Goal: Task Accomplishment & Management: Manage account settings

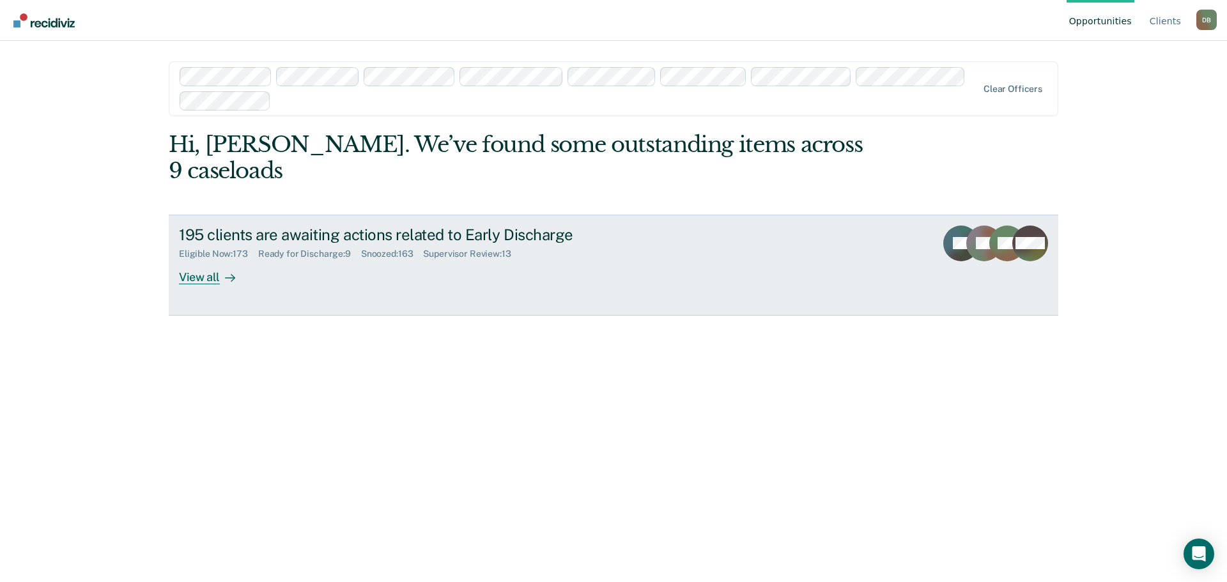
click at [296, 249] on div "Ready for Discharge : 9" at bounding box center [309, 254] width 103 height 11
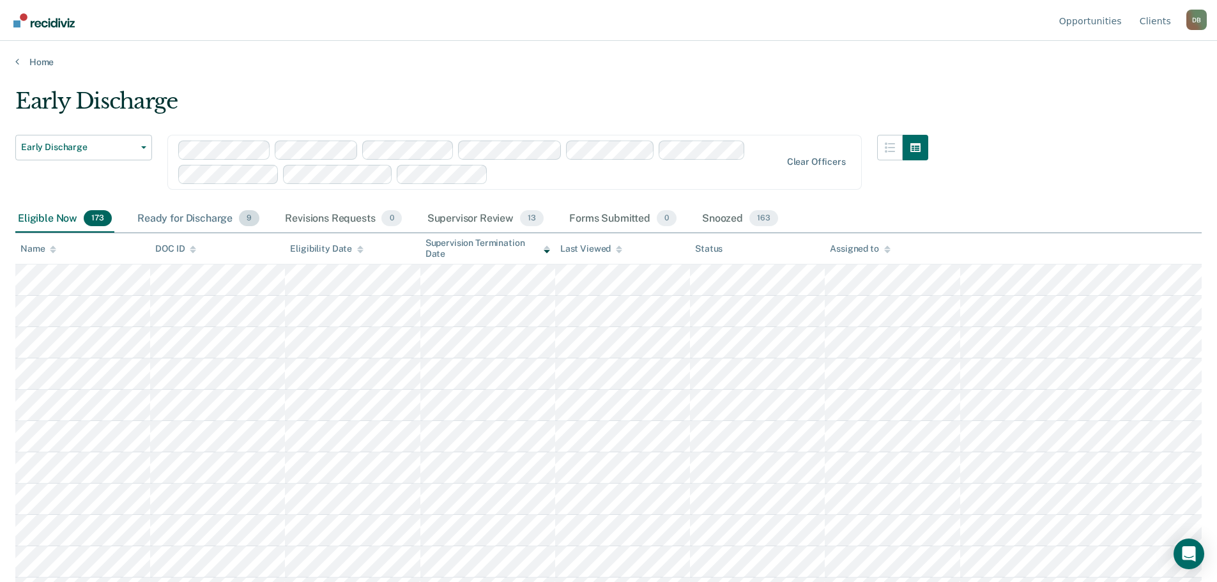
click at [197, 223] on div "Ready for Discharge 9" at bounding box center [198, 219] width 127 height 28
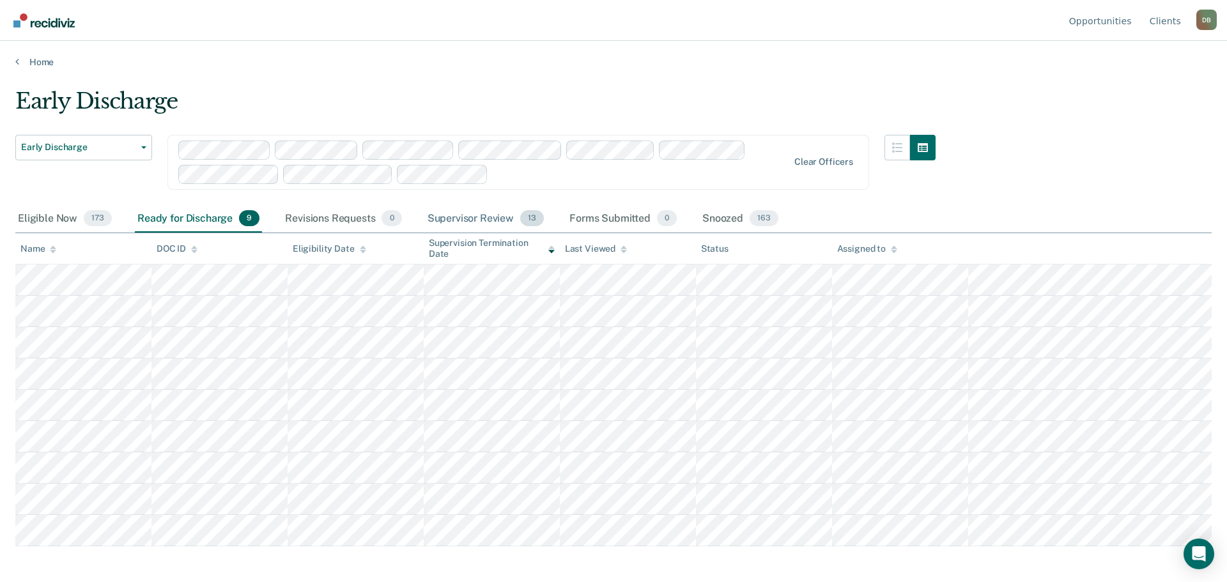
click at [468, 214] on div "Supervisor Review 13" at bounding box center [485, 219] width 121 height 28
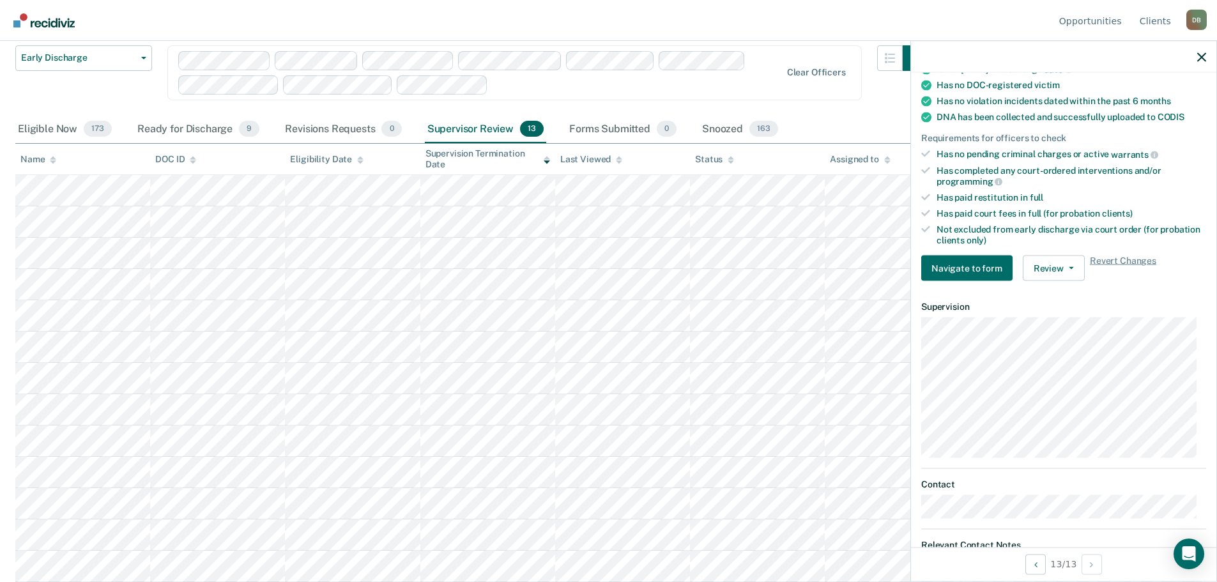
scroll to position [256, 0]
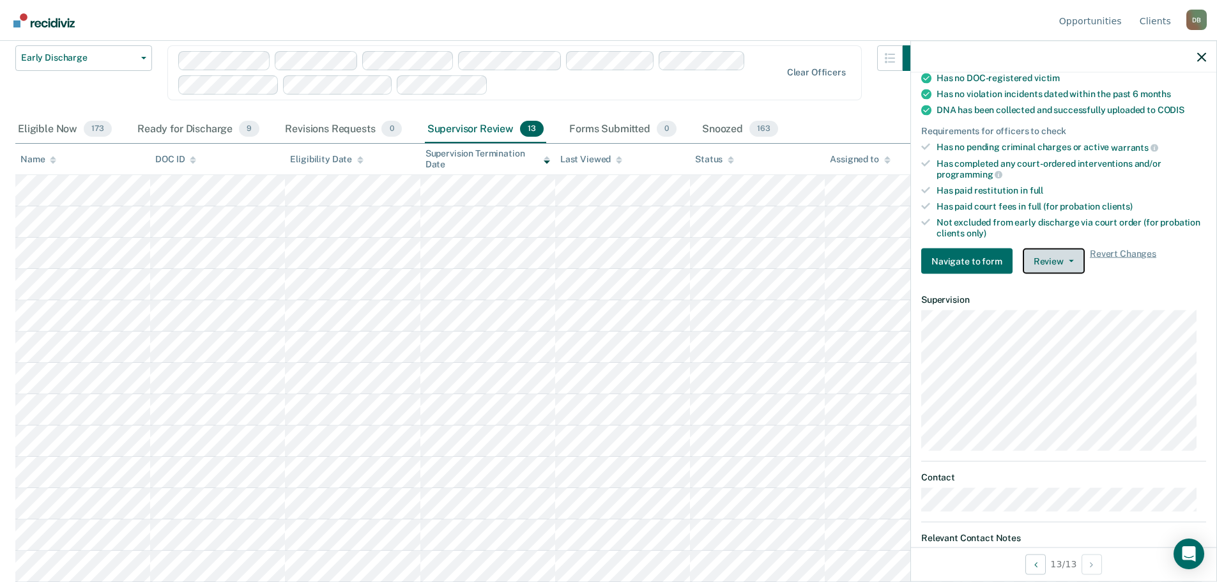
click at [1043, 263] on button "Review" at bounding box center [1054, 262] width 62 height 26
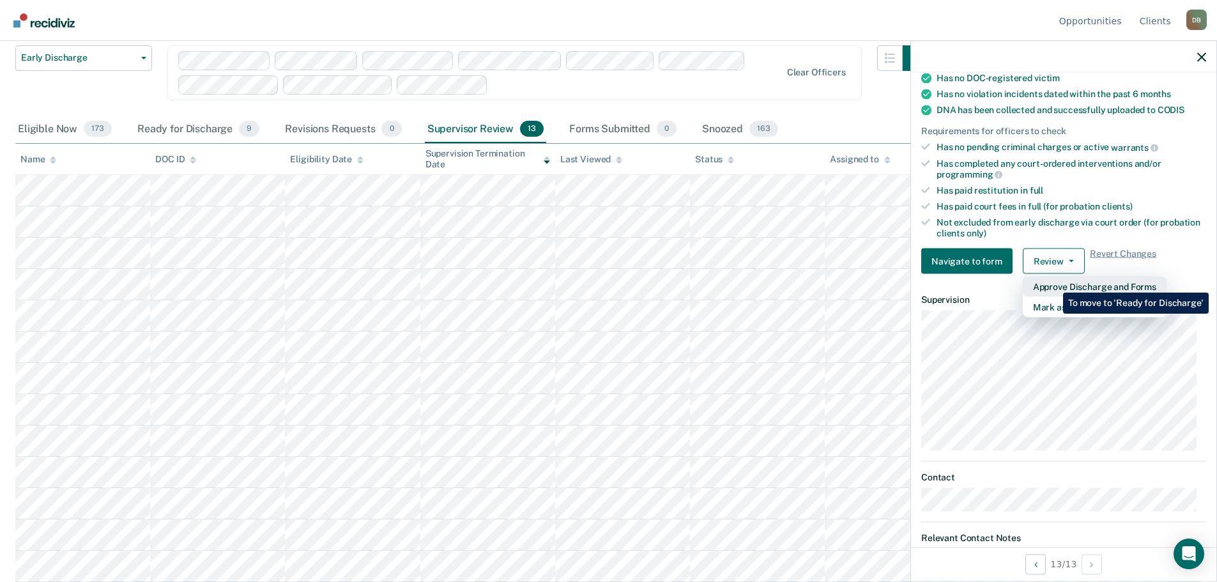
click at [1054, 283] on button "Approve Discharge and Forms" at bounding box center [1095, 287] width 144 height 20
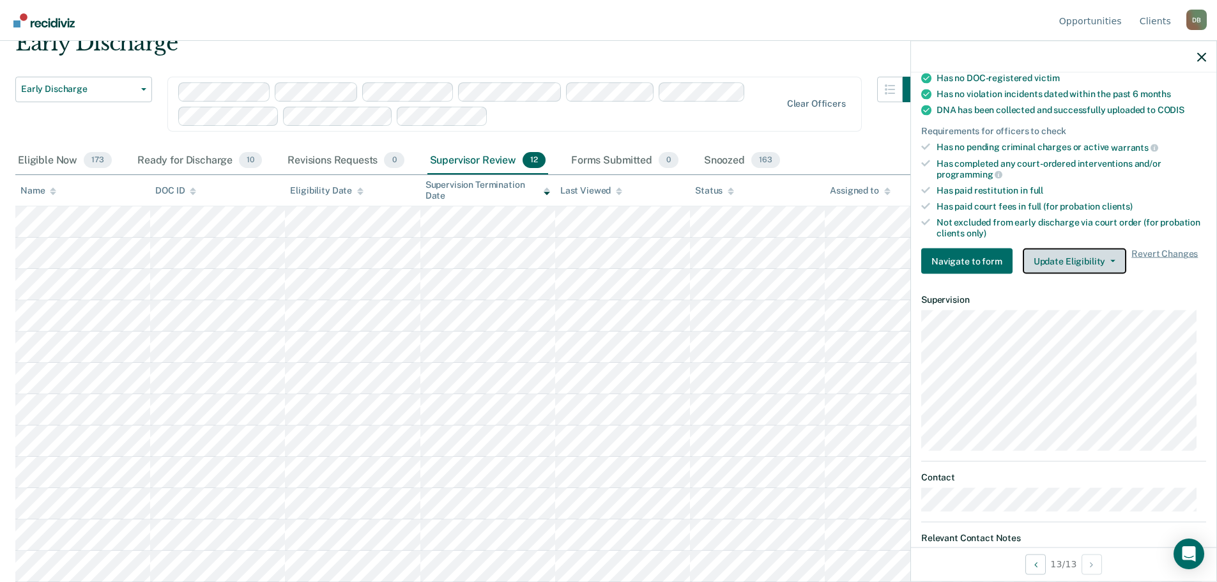
scroll to position [58, 0]
click at [1205, 54] on icon "button" at bounding box center [1201, 56] width 9 height 9
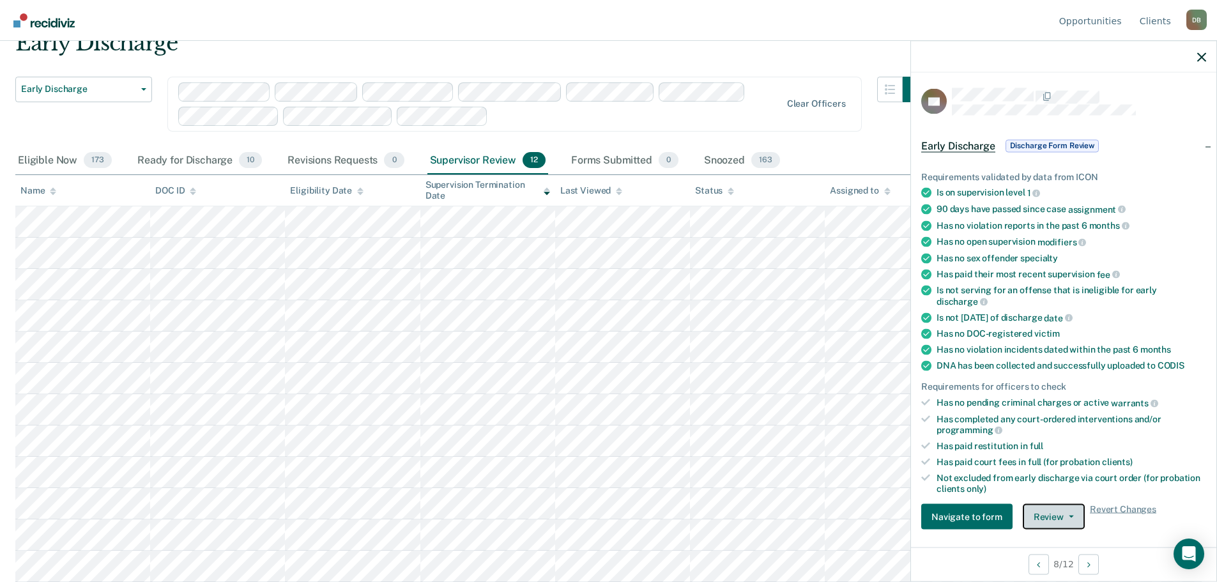
click at [1064, 512] on button "Review" at bounding box center [1054, 517] width 62 height 26
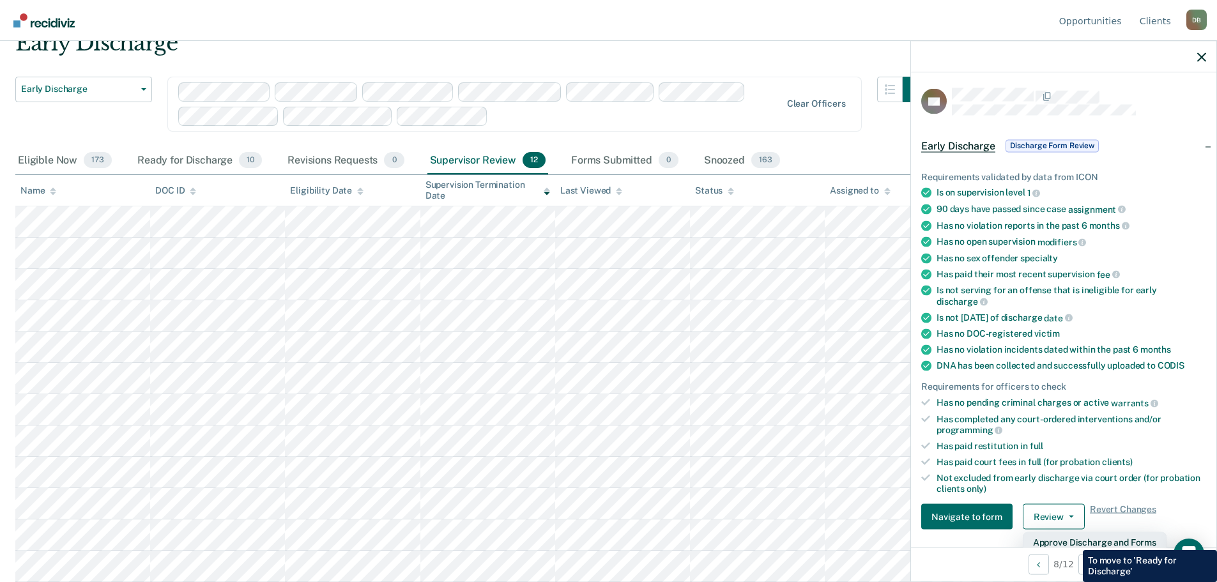
click at [1073, 541] on button "Approve Discharge and Forms" at bounding box center [1095, 542] width 144 height 20
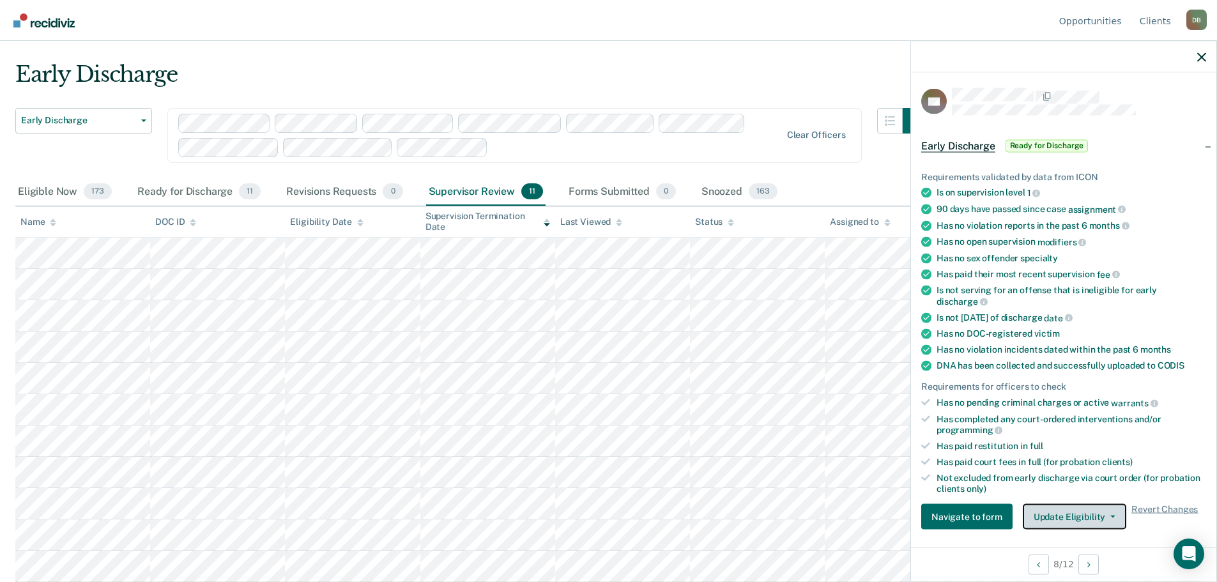
scroll to position [27, 0]
click at [1199, 61] on icon "button" at bounding box center [1201, 56] width 9 height 9
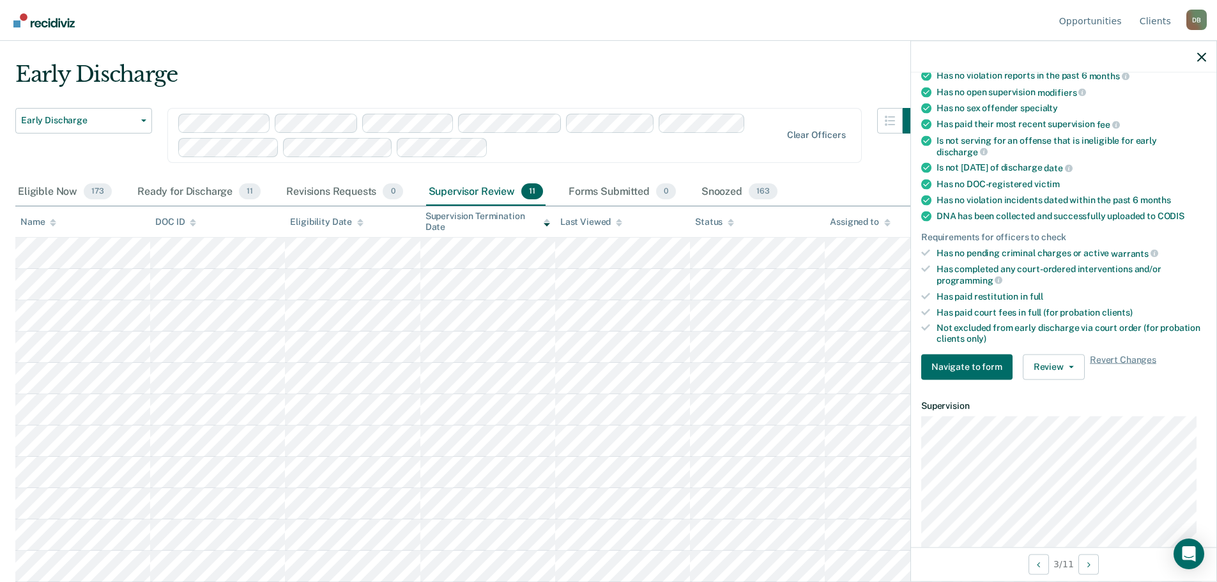
scroll to position [192, 0]
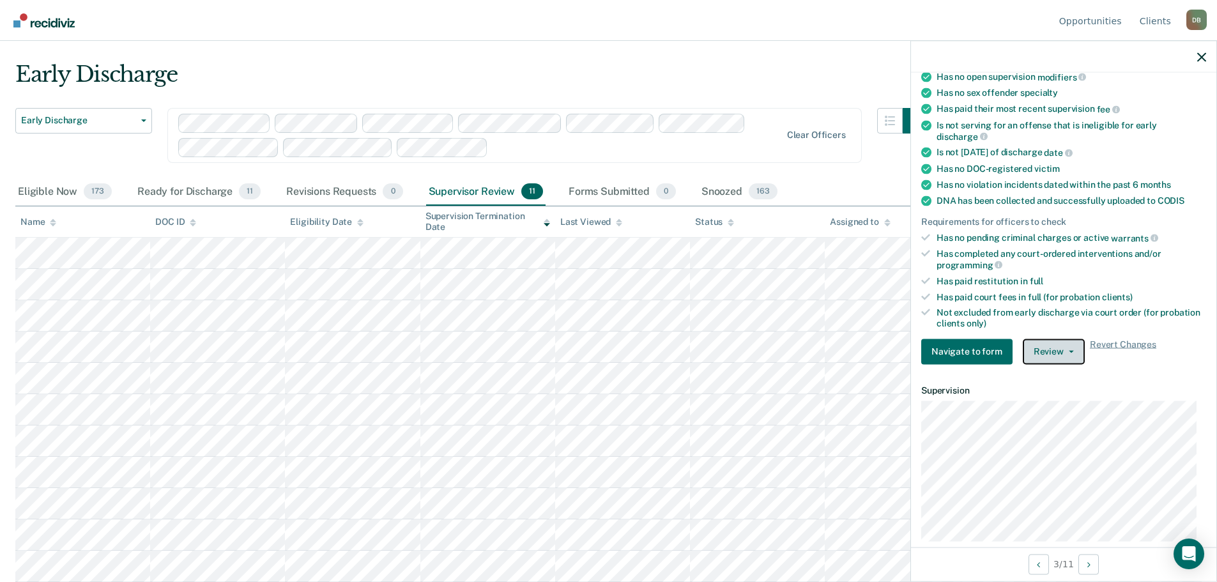
click at [1066, 353] on button "Review" at bounding box center [1054, 352] width 62 height 26
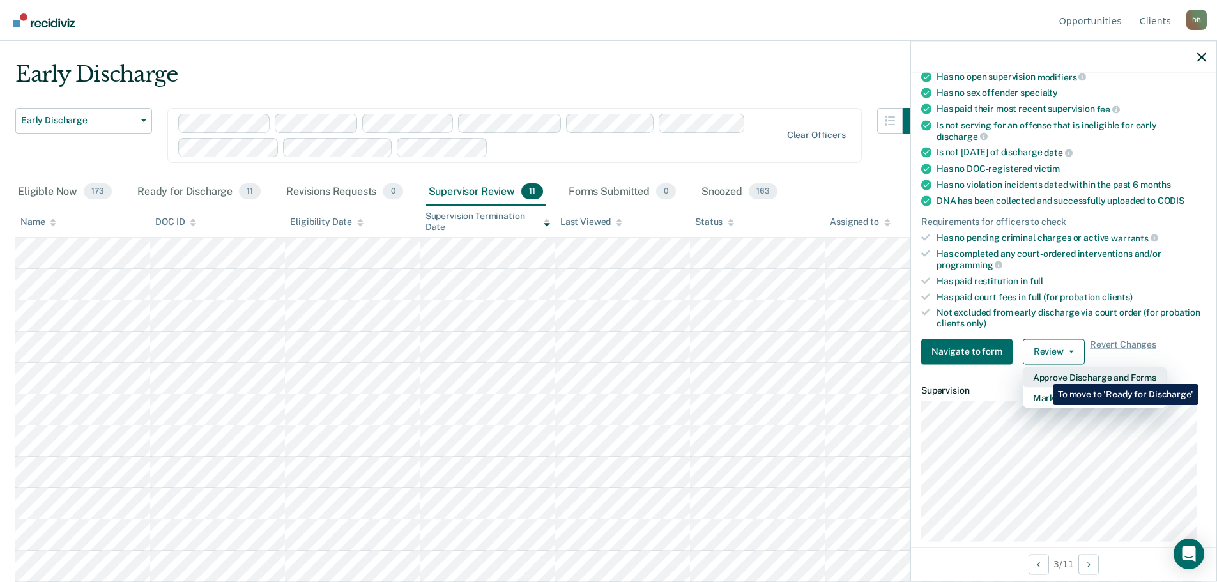
click at [1043, 374] on button "Approve Discharge and Forms" at bounding box center [1095, 377] width 144 height 20
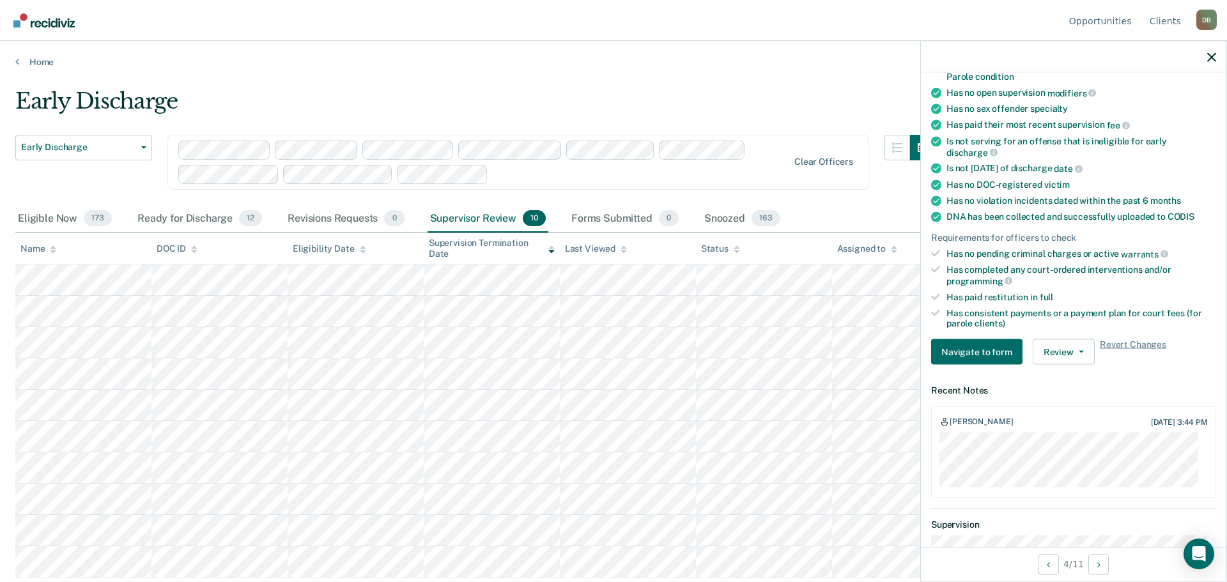
scroll to position [208, 0]
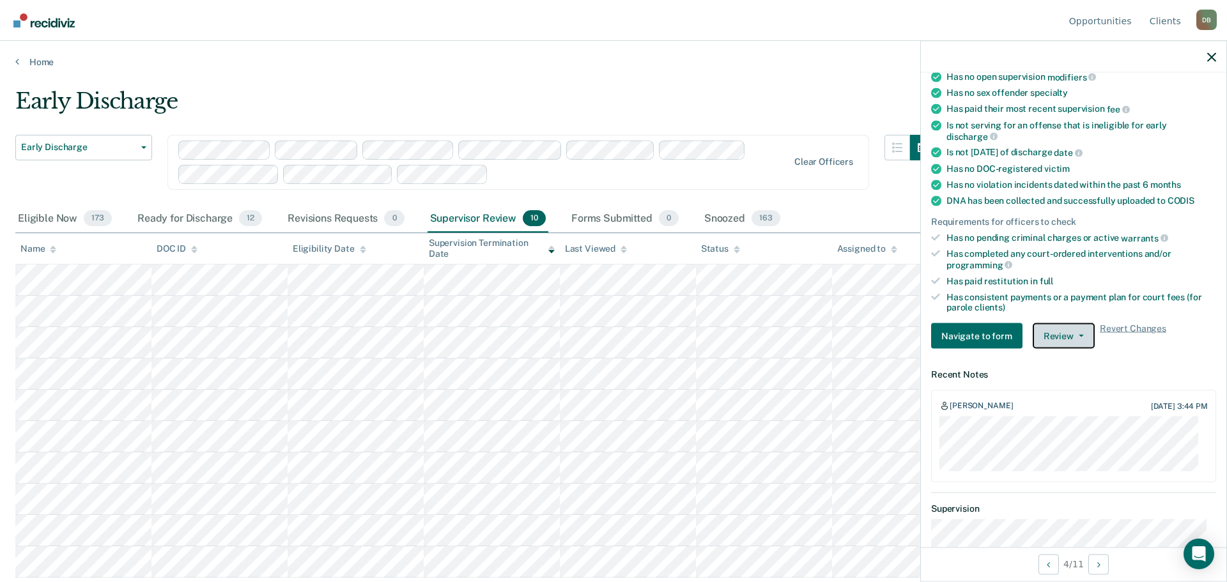
click at [1063, 332] on button "Review" at bounding box center [1063, 336] width 62 height 26
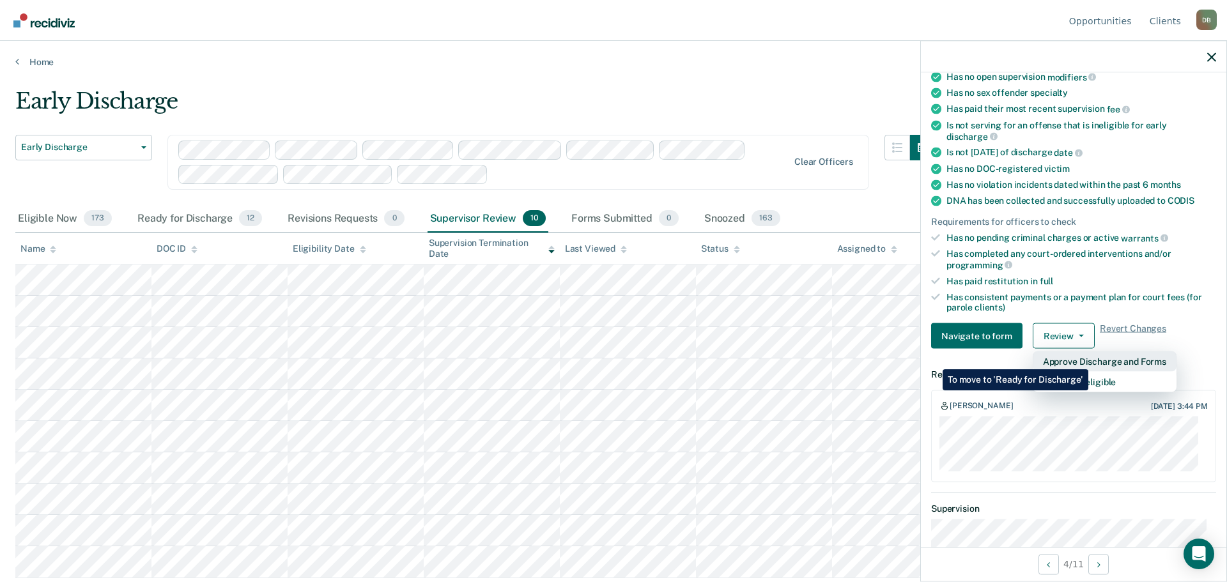
click at [1088, 360] on button "Approve Discharge and Forms" at bounding box center [1104, 361] width 144 height 20
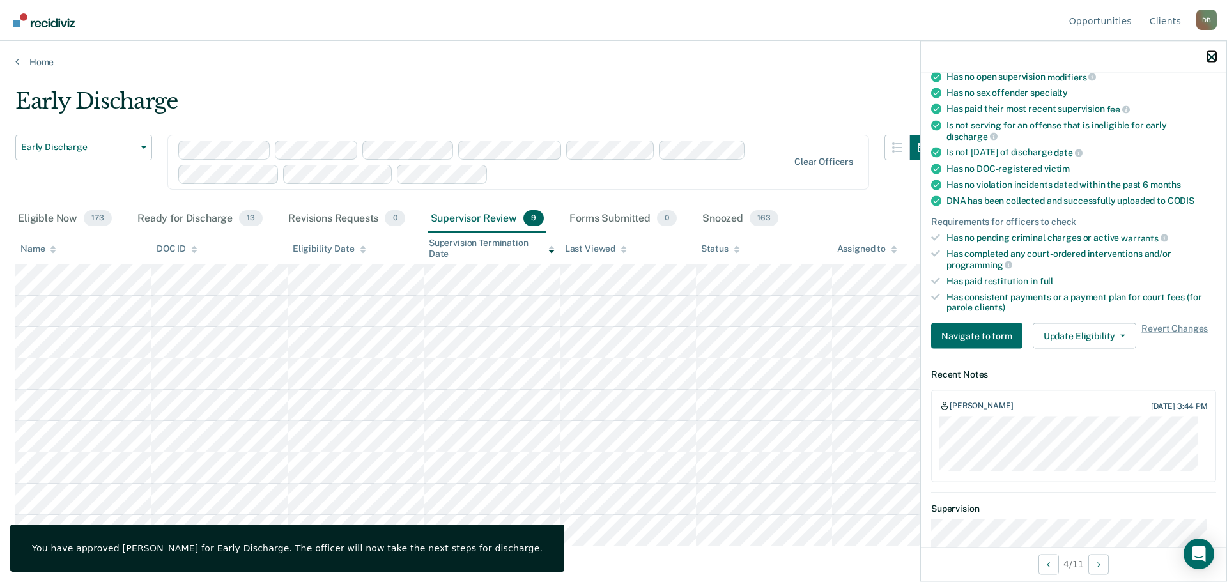
click at [1210, 53] on icon "button" at bounding box center [1211, 56] width 9 height 9
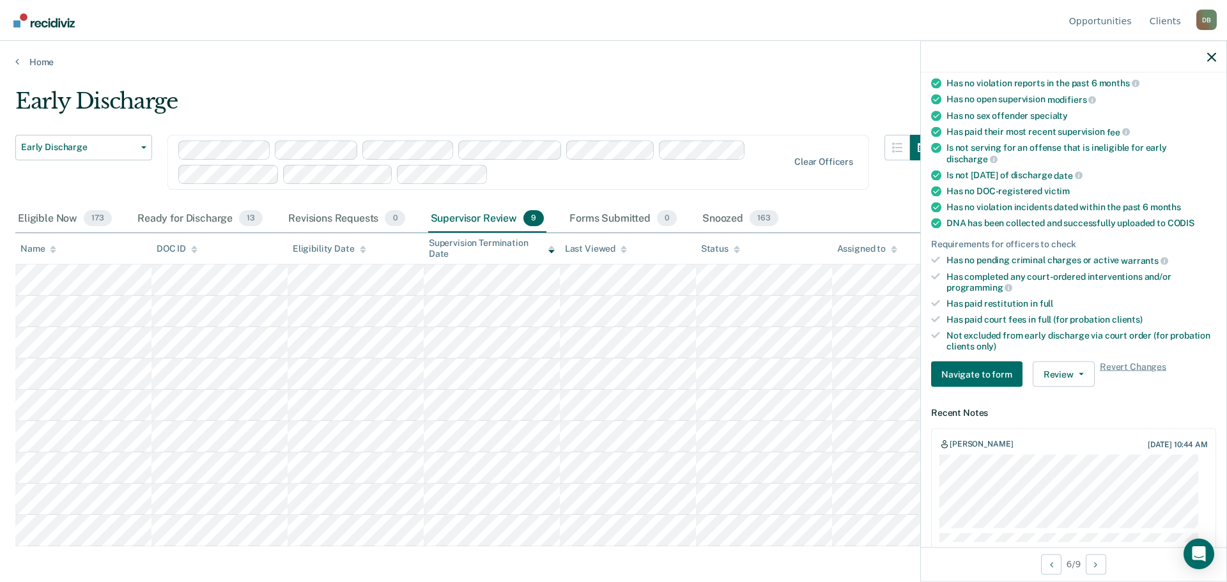
scroll to position [128, 0]
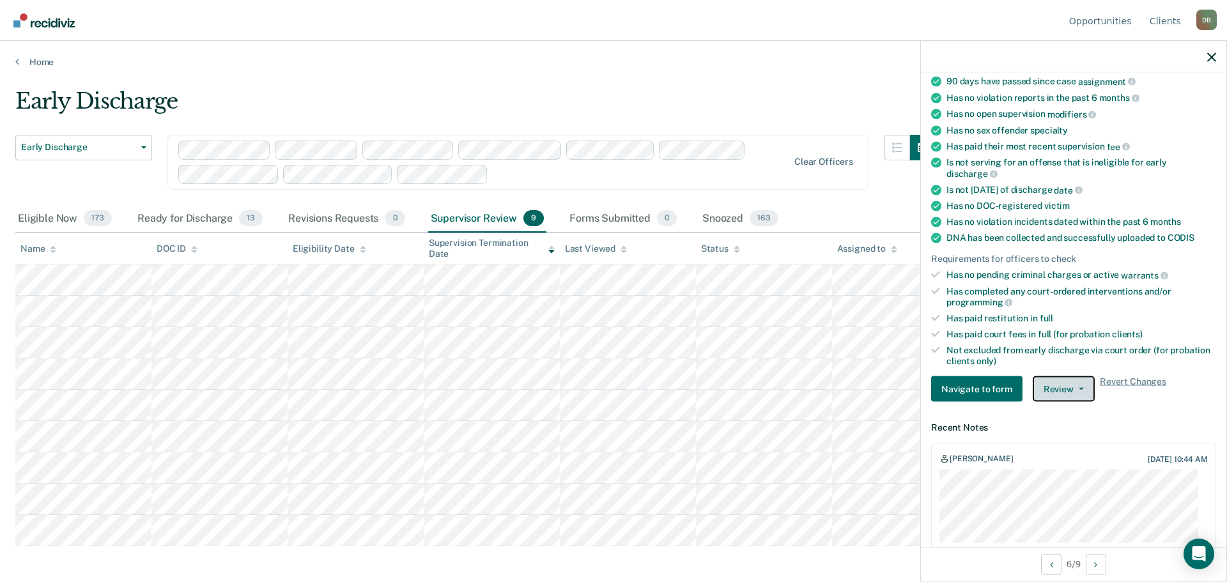
click at [1069, 389] on button "Review" at bounding box center [1063, 389] width 62 height 26
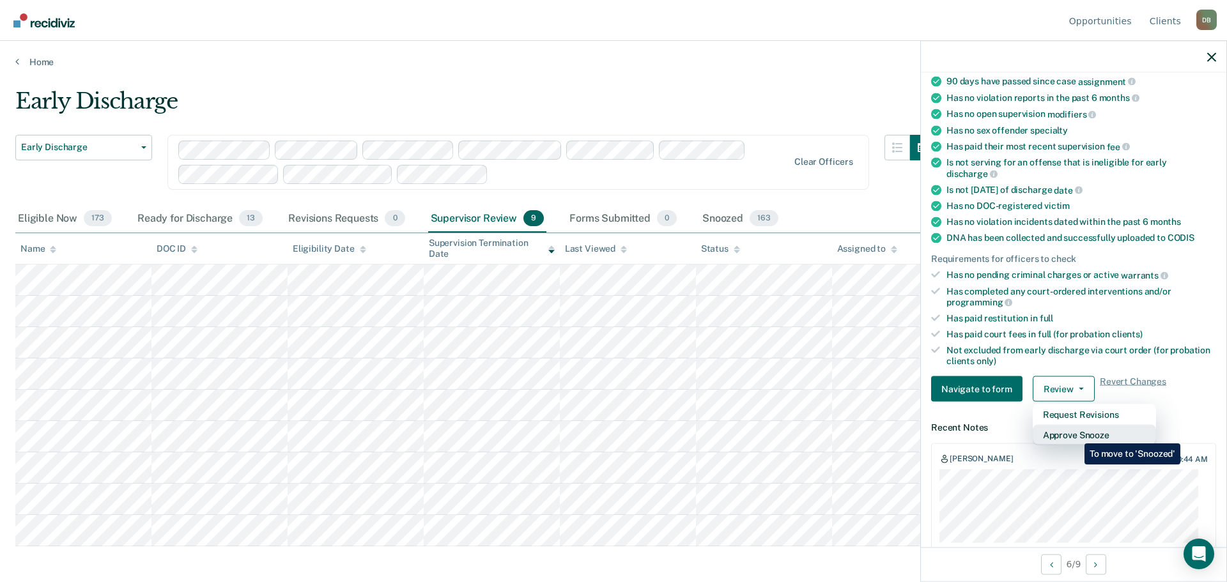
click at [1075, 434] on button "Approve Snooze" at bounding box center [1093, 435] width 123 height 20
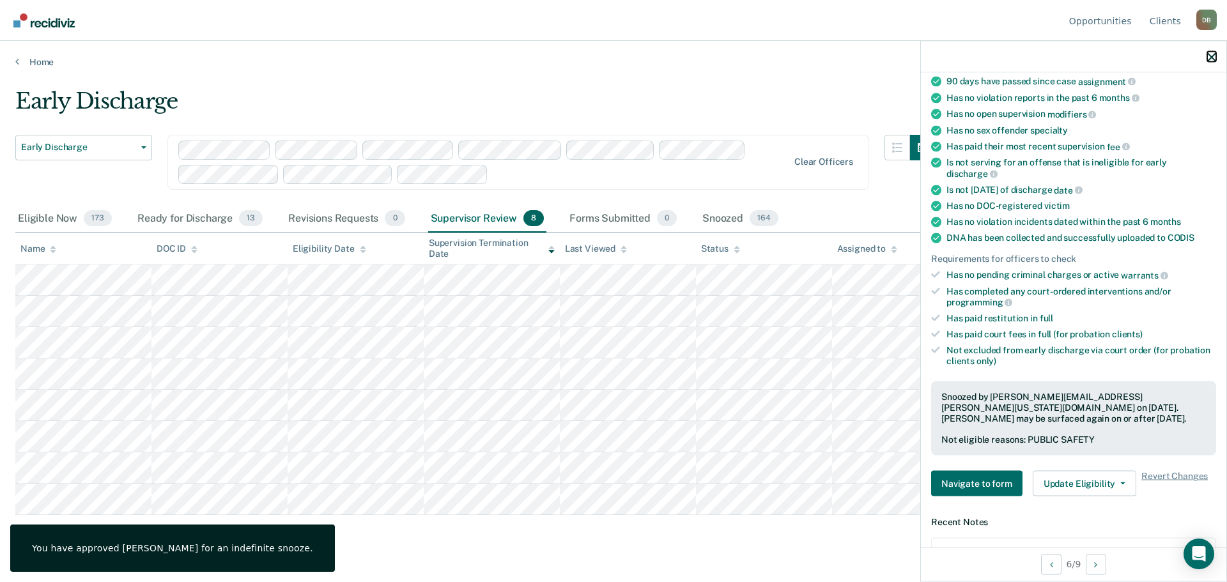
click at [1210, 56] on icon "button" at bounding box center [1211, 56] width 9 height 9
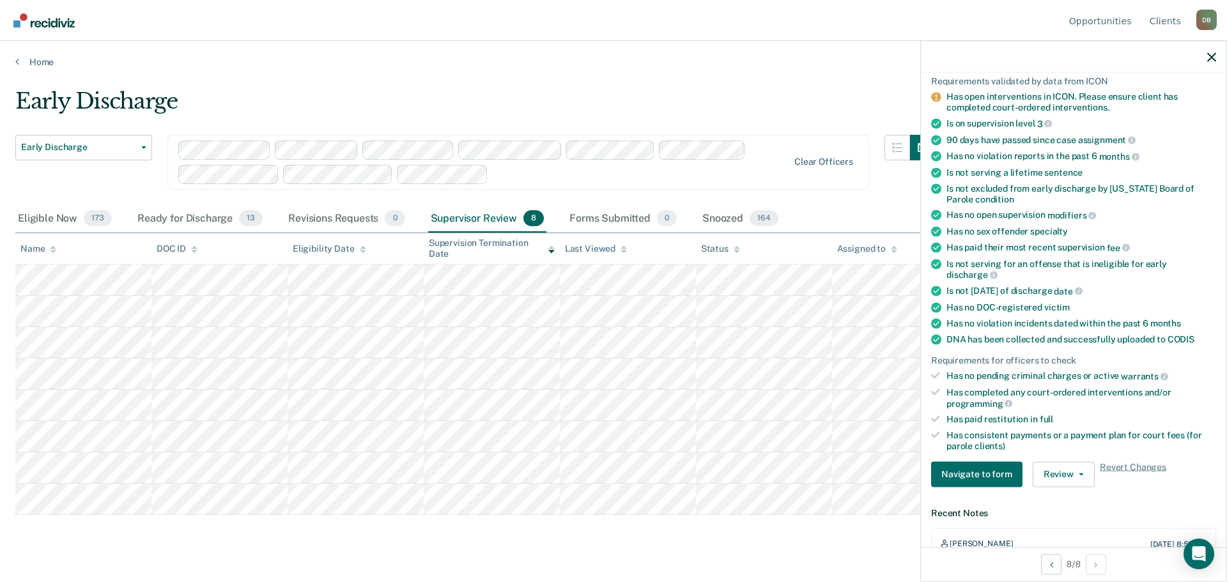
scroll to position [86, 0]
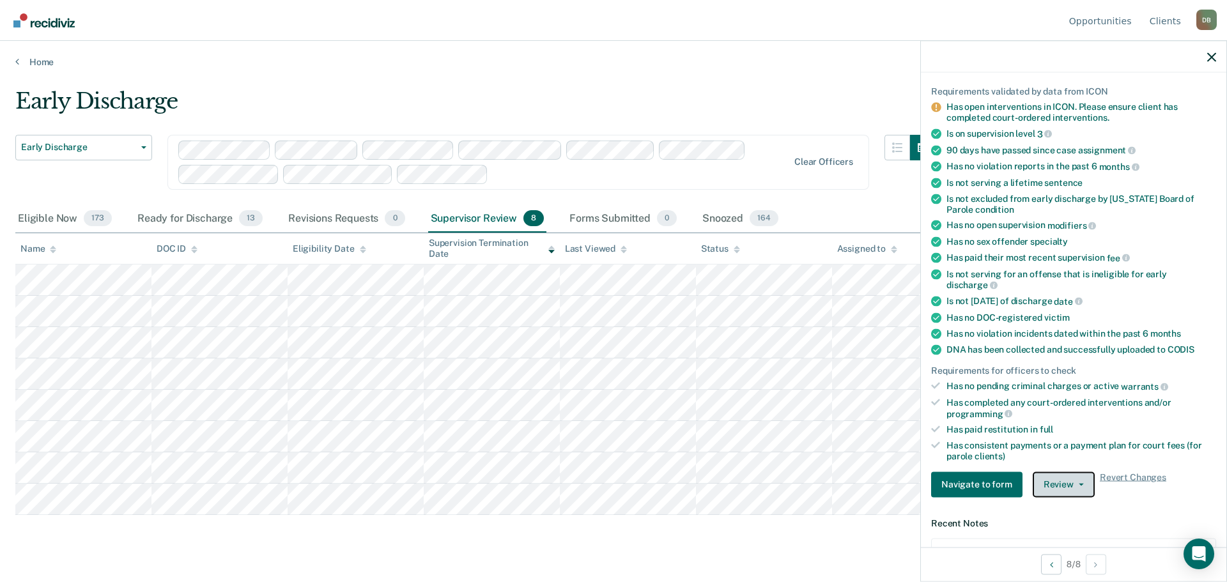
click at [1082, 479] on button "Review" at bounding box center [1063, 485] width 62 height 26
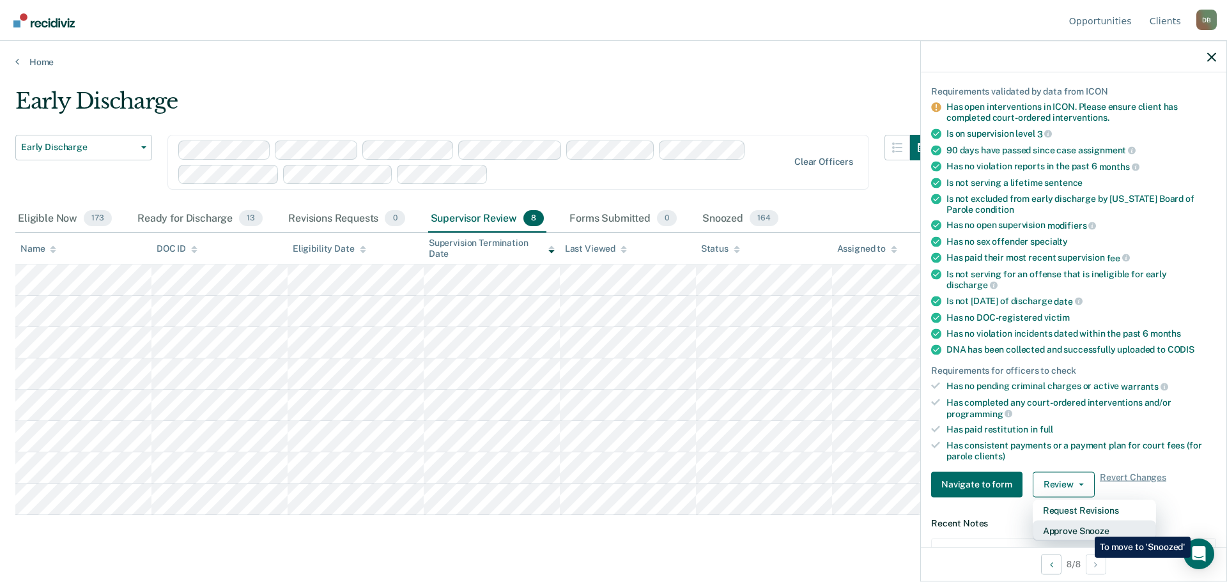
click at [1085, 527] on button "Approve Snooze" at bounding box center [1093, 530] width 123 height 20
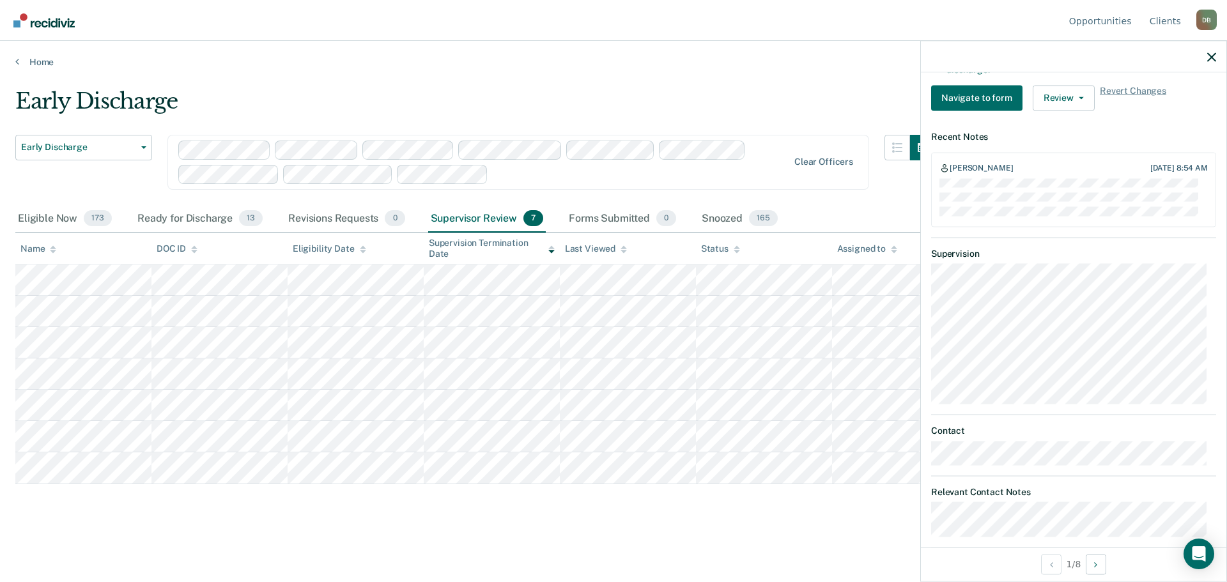
scroll to position [443, 0]
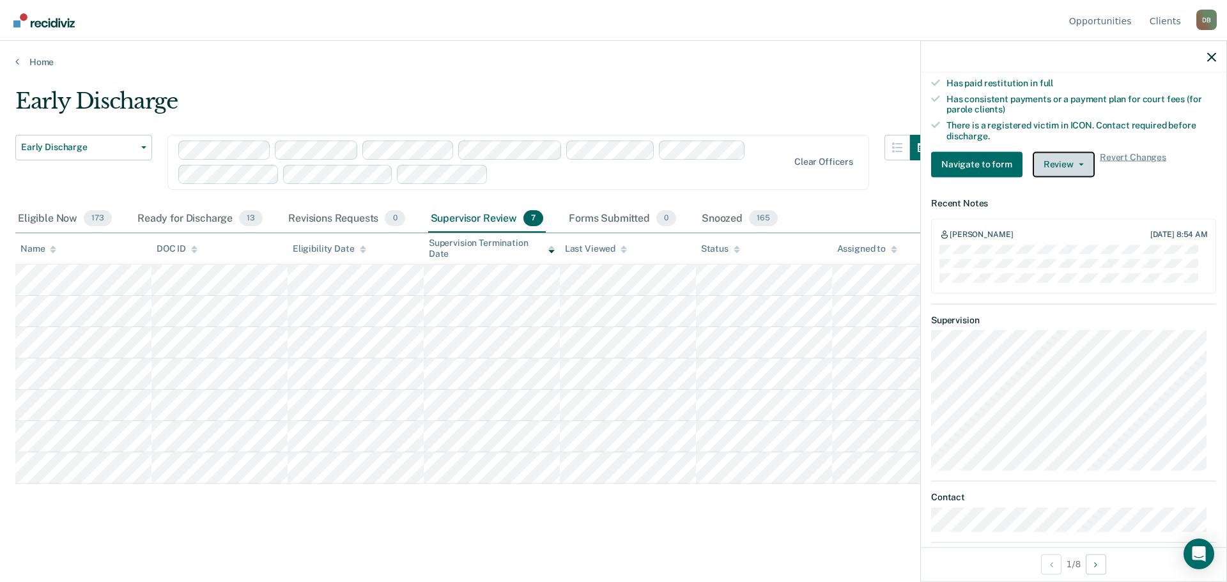
click at [1073, 160] on button "Review" at bounding box center [1063, 164] width 62 height 26
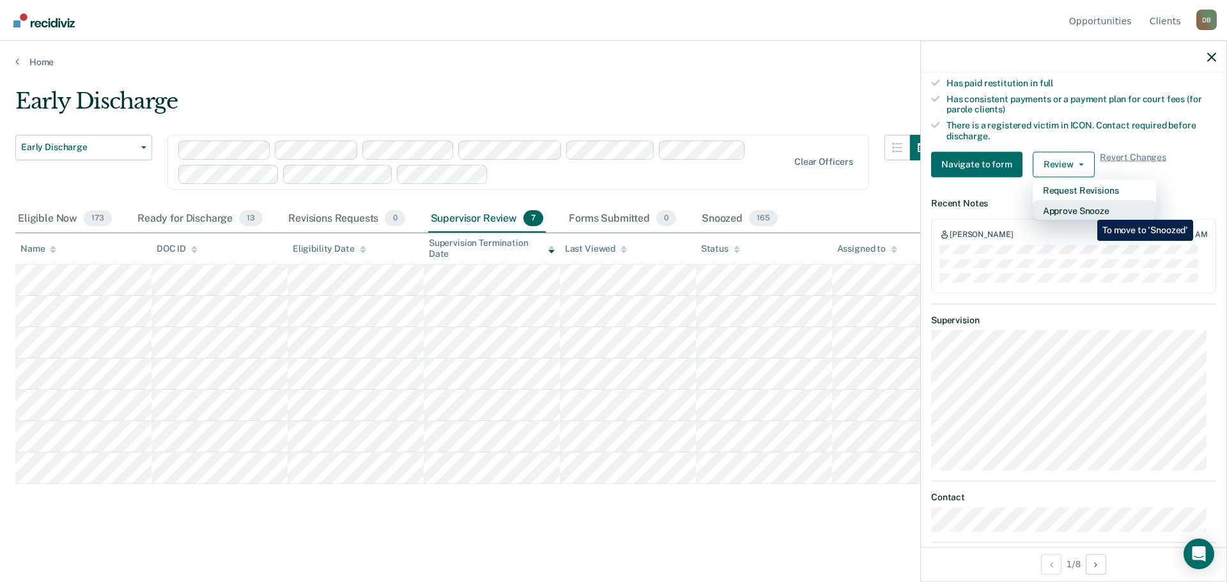
click at [1087, 210] on button "Approve Snooze" at bounding box center [1093, 210] width 123 height 20
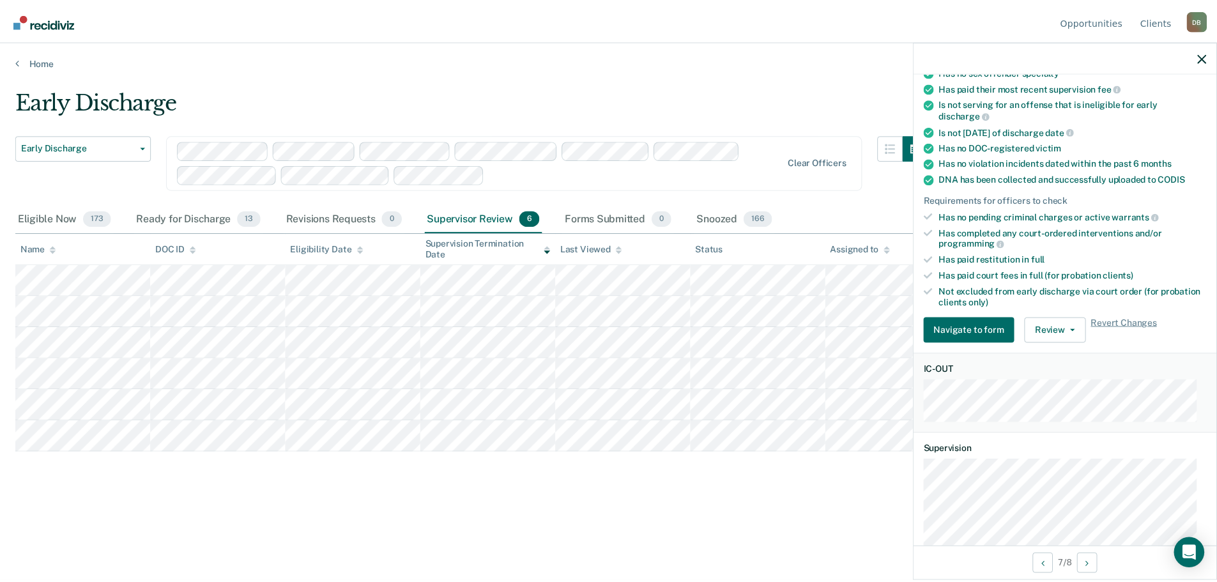
scroll to position [192, 0]
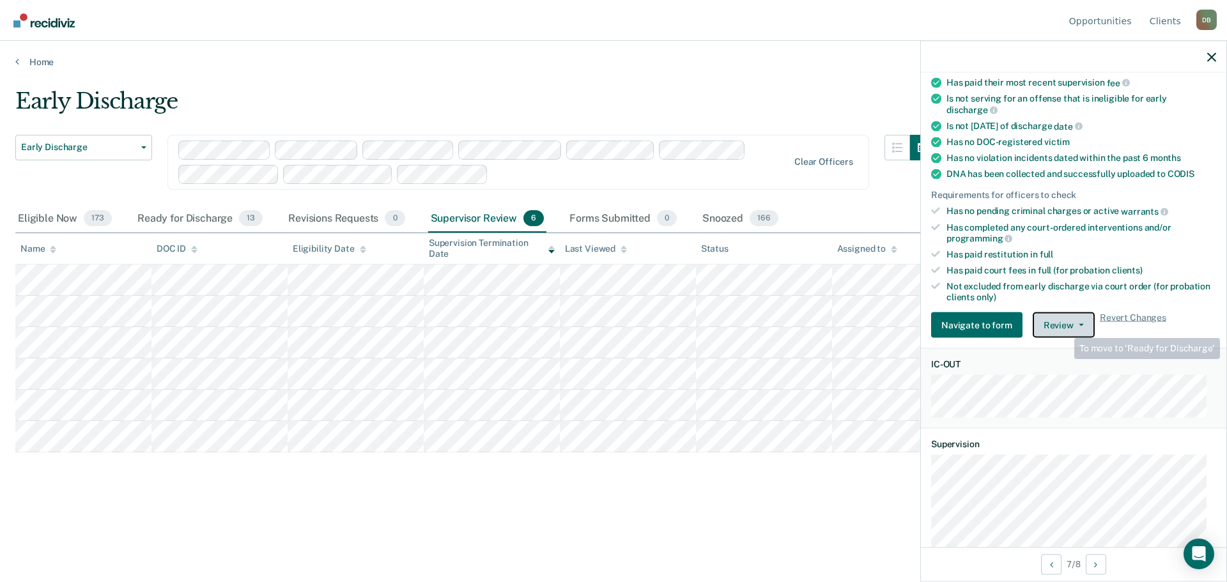
click at [1064, 327] on button "Review" at bounding box center [1063, 325] width 62 height 26
click at [1100, 445] on dt "Supervision" at bounding box center [1073, 444] width 285 height 11
click at [1209, 59] on icon "button" at bounding box center [1211, 56] width 9 height 9
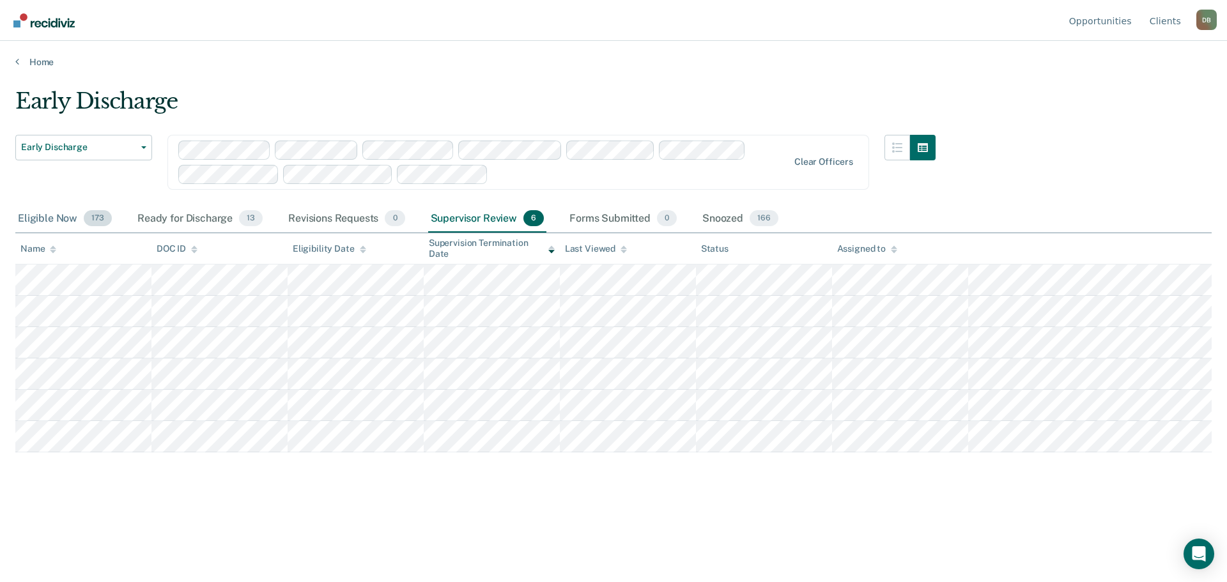
click at [53, 222] on div "Eligible Now 173" at bounding box center [64, 219] width 99 height 28
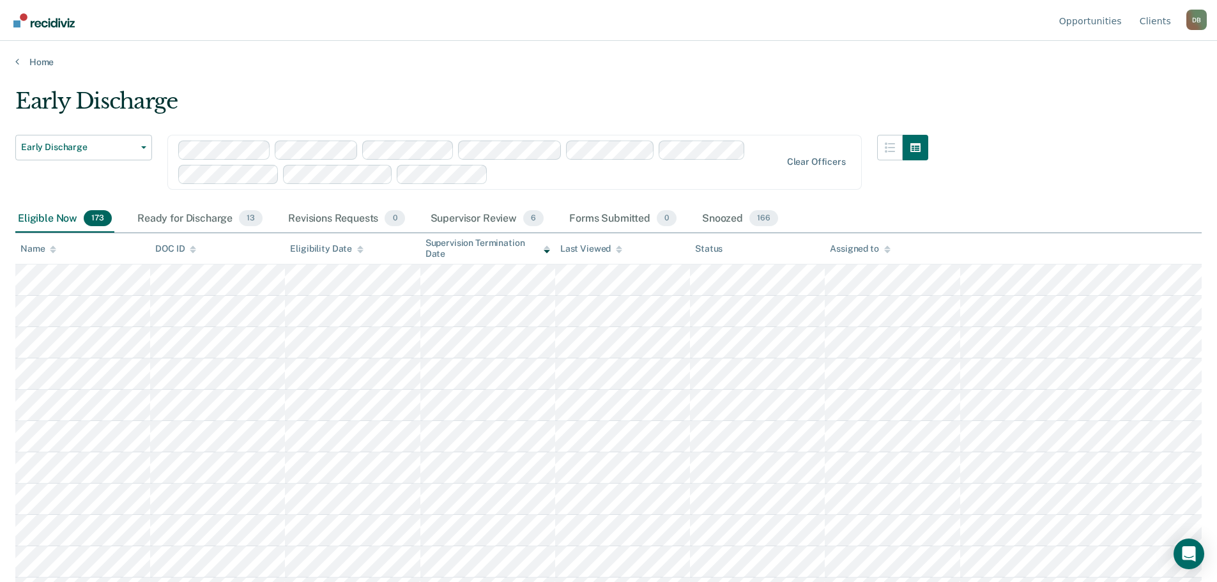
click at [840, 250] on div "Assigned to" at bounding box center [860, 248] width 60 height 11
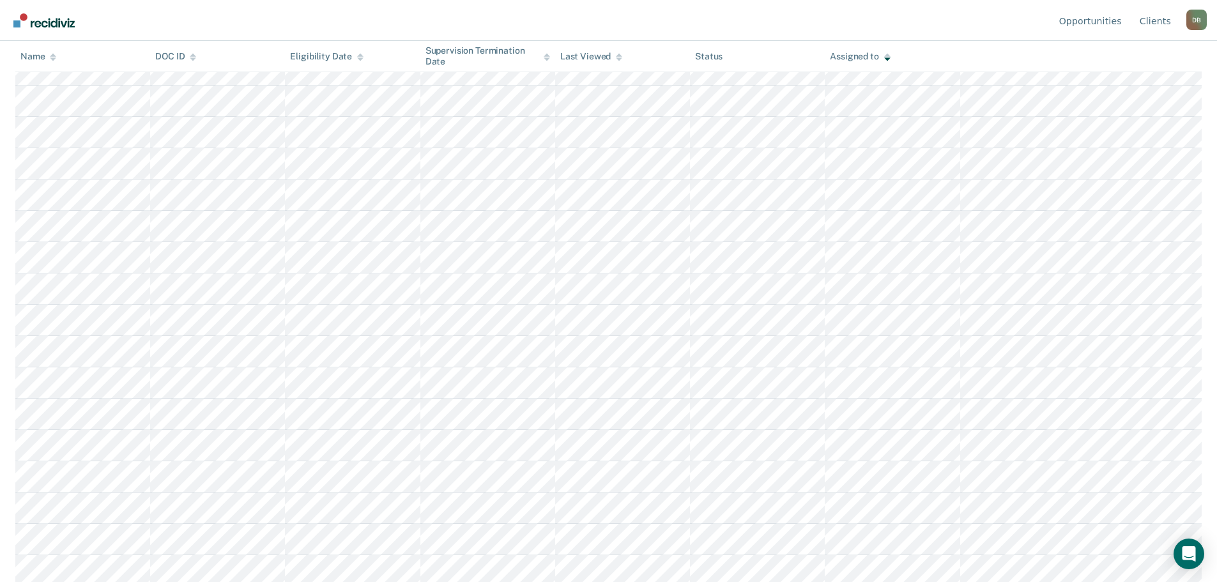
scroll to position [647, 0]
click at [607, 572] on button "Load more" at bounding box center [609, 574] width 62 height 15
click at [615, 579] on button "Load more" at bounding box center [609, 574] width 62 height 15
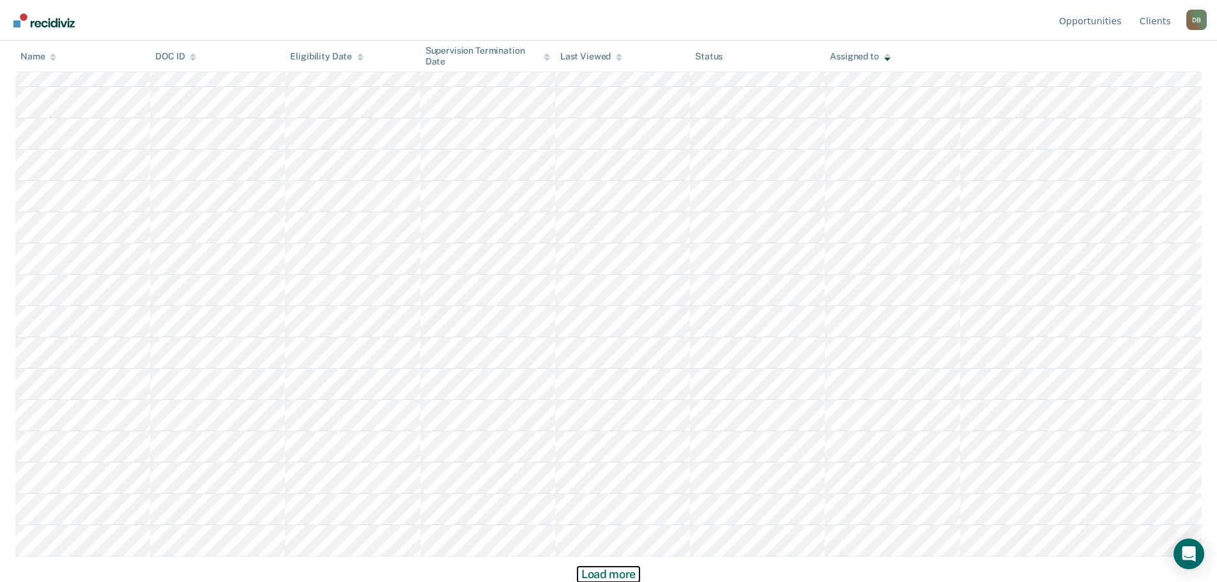
click at [603, 572] on button "Load more" at bounding box center [609, 574] width 62 height 15
click at [634, 571] on button "Load more" at bounding box center [609, 574] width 62 height 15
click at [617, 581] on button "Load more" at bounding box center [609, 574] width 62 height 15
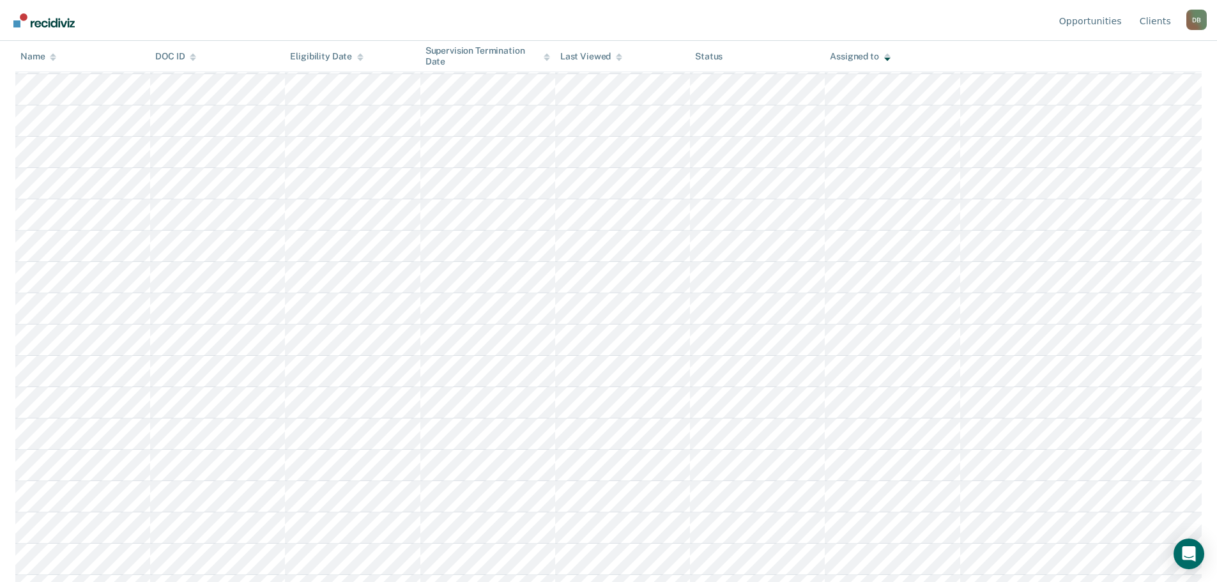
scroll to position [0, 0]
